Goal: Check status: Check status

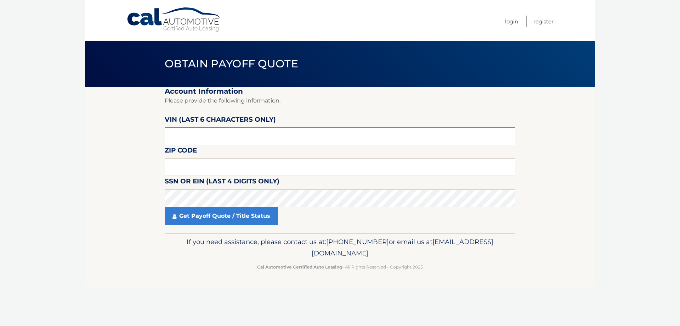
click at [208, 136] on input "text" at bounding box center [340, 136] width 351 height 18
drag, startPoint x: 200, startPoint y: 136, endPoint x: 10, endPoint y: 122, distance: 190.0
click at [12, 123] on body "Cal Automotive Menu Login Register Obtain Payoff Quote" at bounding box center [340, 163] width 680 height 326
type input "595991"
click at [182, 170] on input "text" at bounding box center [340, 167] width 351 height 18
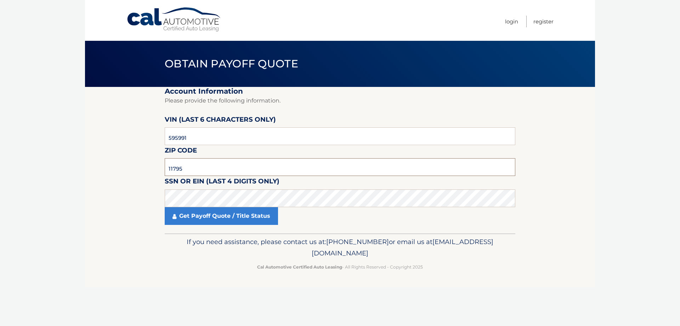
type input "11795"
click at [220, 220] on link "Get Payoff Quote / Title Status" at bounding box center [221, 216] width 113 height 18
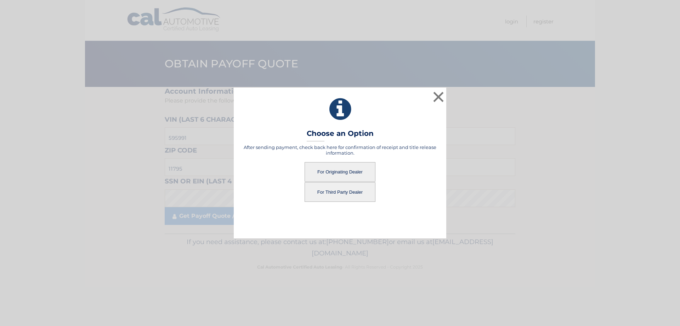
click at [336, 189] on button "For Third Party Dealer" at bounding box center [340, 191] width 71 height 19
click at [340, 190] on button "For Third Party Dealer" at bounding box center [340, 191] width 71 height 19
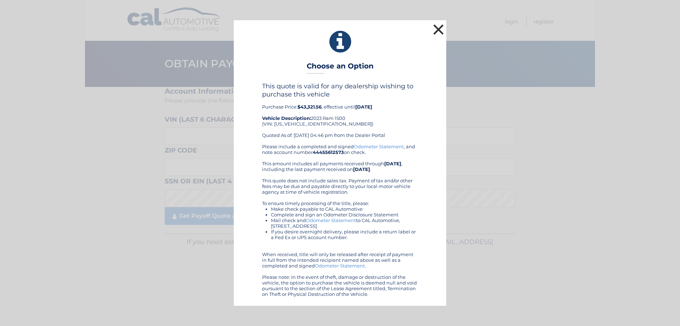
click at [438, 30] on button "×" at bounding box center [438, 29] width 14 height 14
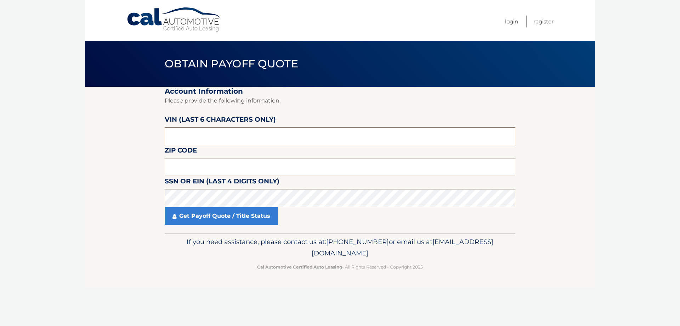
click at [226, 135] on input "text" at bounding box center [340, 136] width 351 height 18
drag, startPoint x: 226, startPoint y: 135, endPoint x: 31, endPoint y: 129, distance: 195.3
click at [34, 129] on body "Cal Automotive Menu Login Register Obtain Payoff Quote" at bounding box center [340, 163] width 680 height 326
type input "595991"
click at [179, 172] on input "text" at bounding box center [340, 167] width 351 height 18
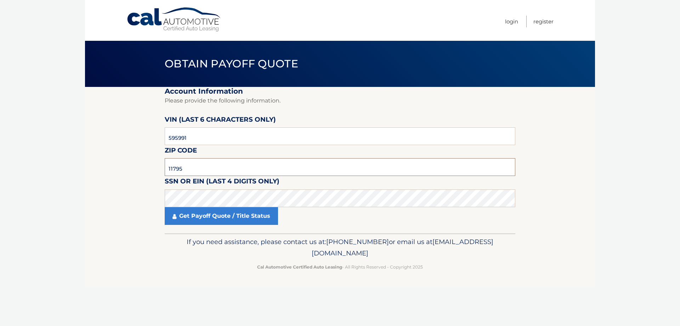
type input "11795"
click at [194, 219] on link "Get Payoff Quote / Title Status" at bounding box center [221, 216] width 113 height 18
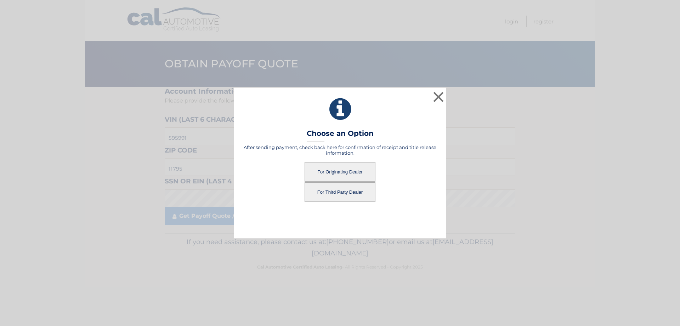
click at [333, 172] on button "For Originating Dealer" at bounding box center [340, 171] width 71 height 19
click at [334, 172] on button "For Originating Dealer" at bounding box center [340, 171] width 71 height 19
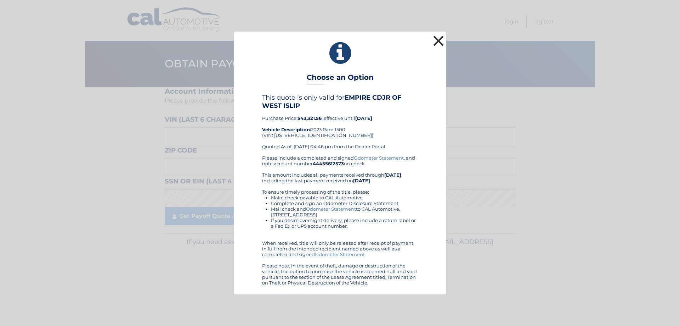
click at [437, 40] on button "×" at bounding box center [438, 41] width 14 height 14
